Goal: Transaction & Acquisition: Purchase product/service

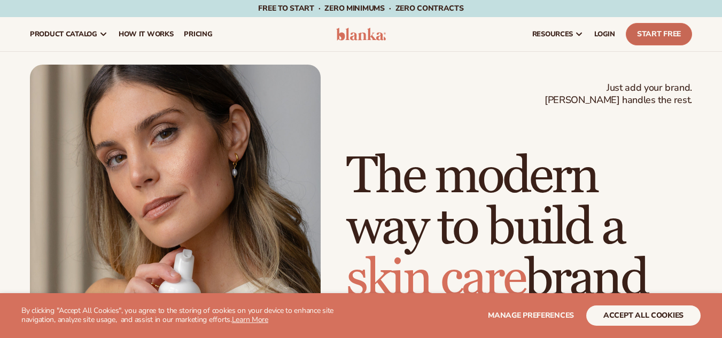
click at [663, 35] on link "Start Free" at bounding box center [658, 34] width 66 height 22
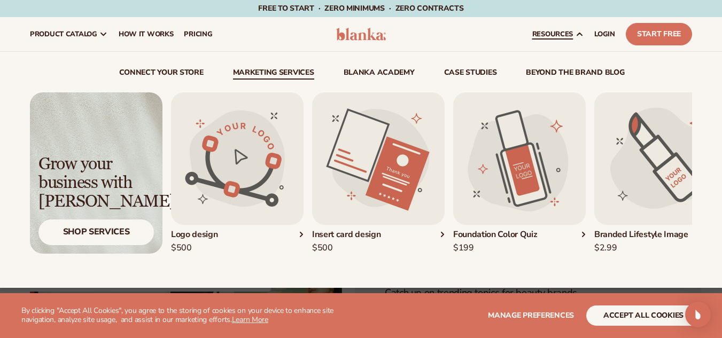
click at [618, 208] on img "4 / 5" at bounding box center [660, 158] width 132 height 132
